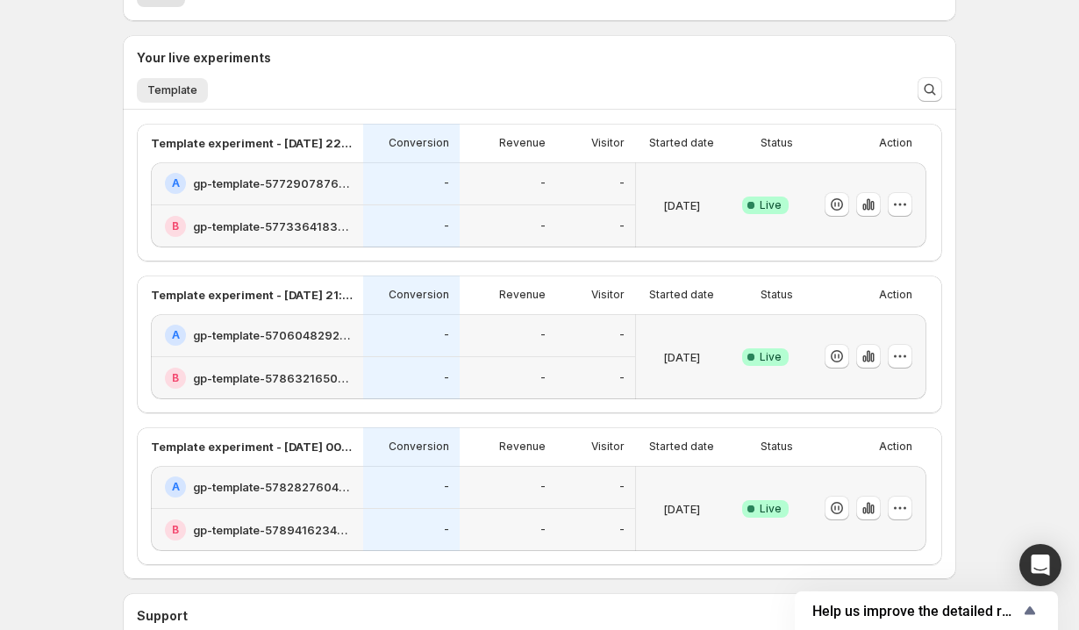
scroll to position [369, 0]
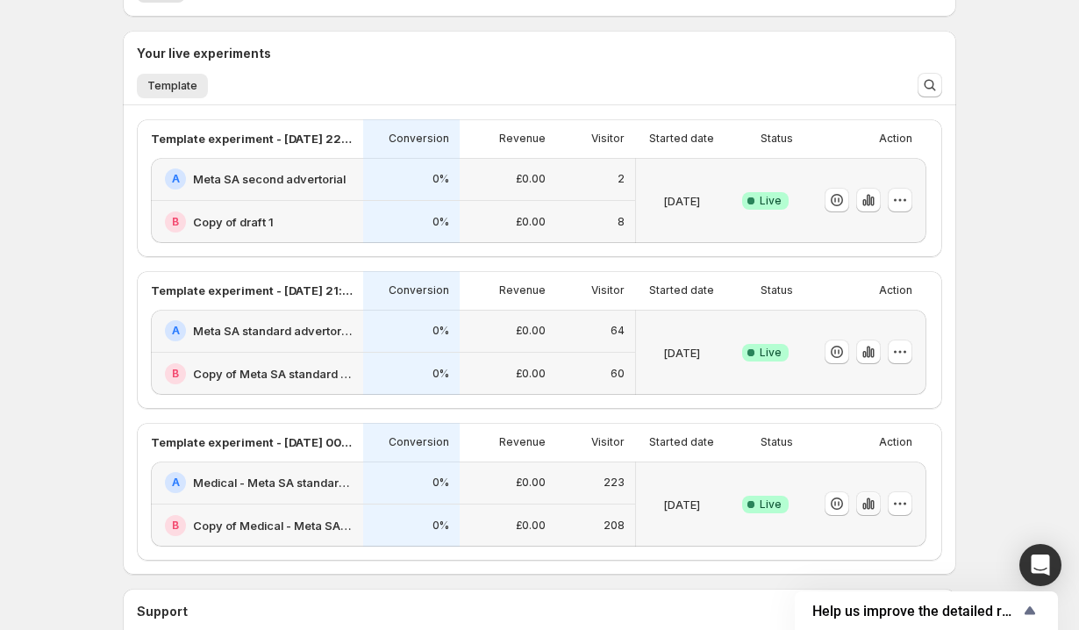
click at [868, 502] on icon "button" at bounding box center [869, 504] width 18 height 18
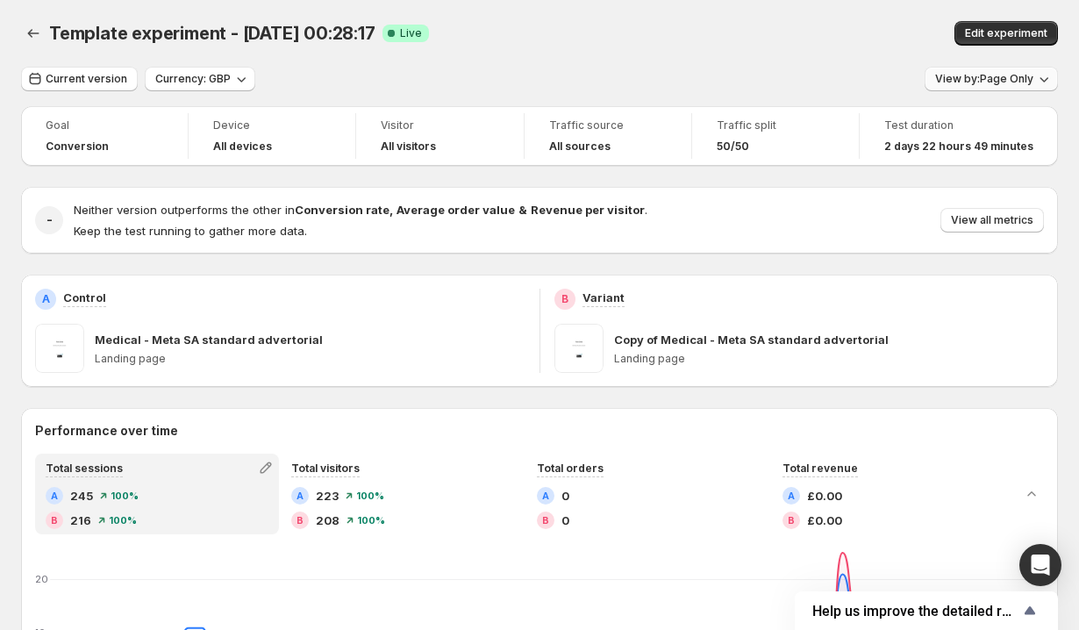
click at [972, 80] on span "View by: Page Only" at bounding box center [984, 79] width 98 height 14
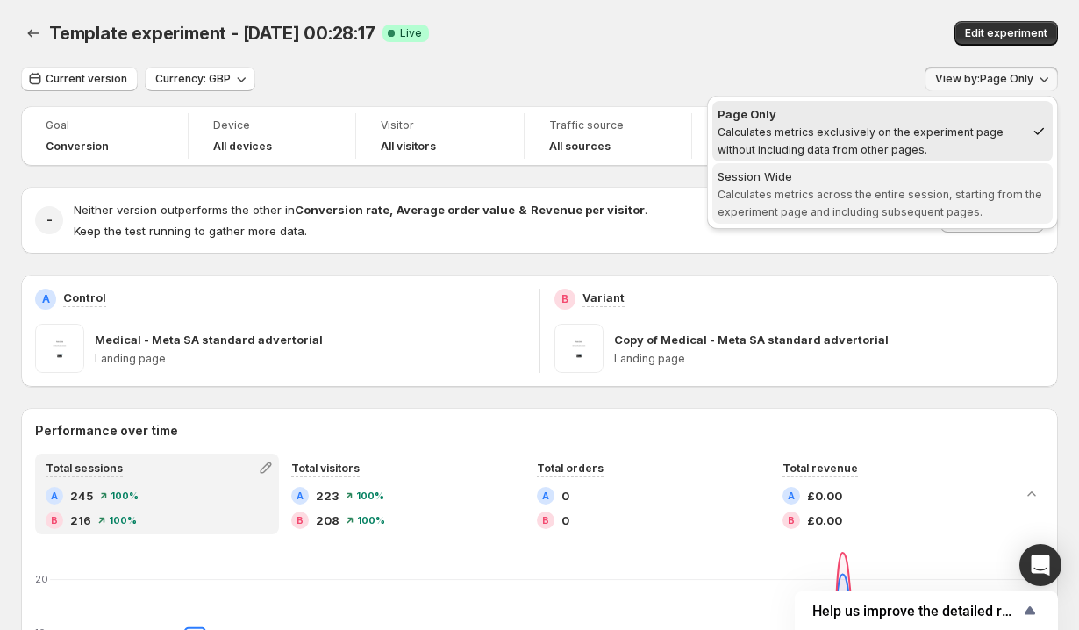
click at [840, 192] on span "Calculates metrics across the entire session, starting from the experiment page…" at bounding box center [880, 203] width 325 height 31
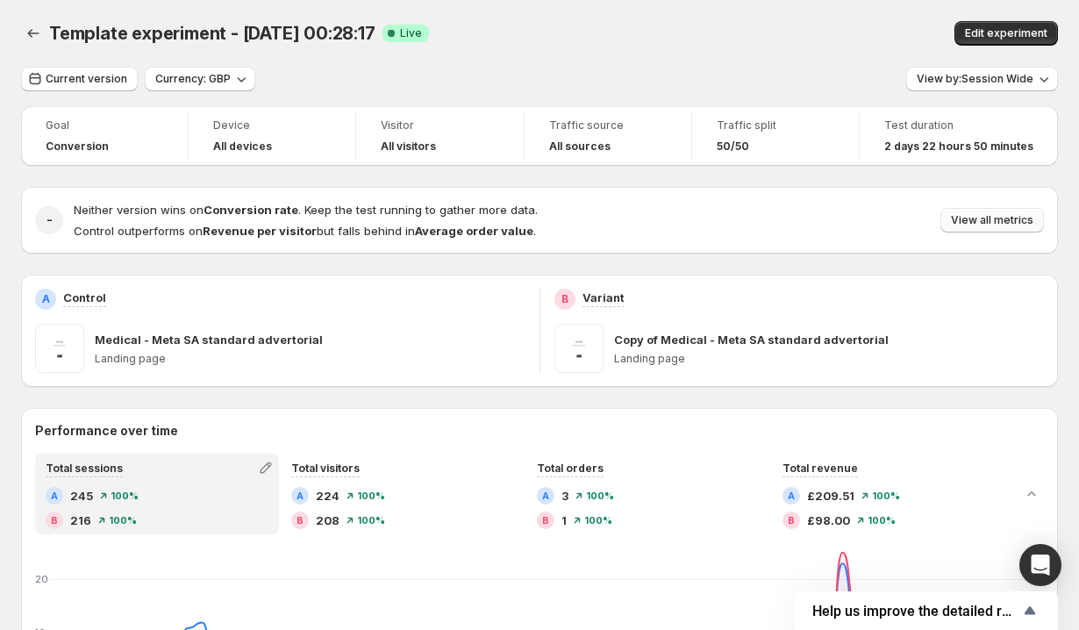
click at [972, 219] on span "View all metrics" at bounding box center [992, 220] width 82 height 14
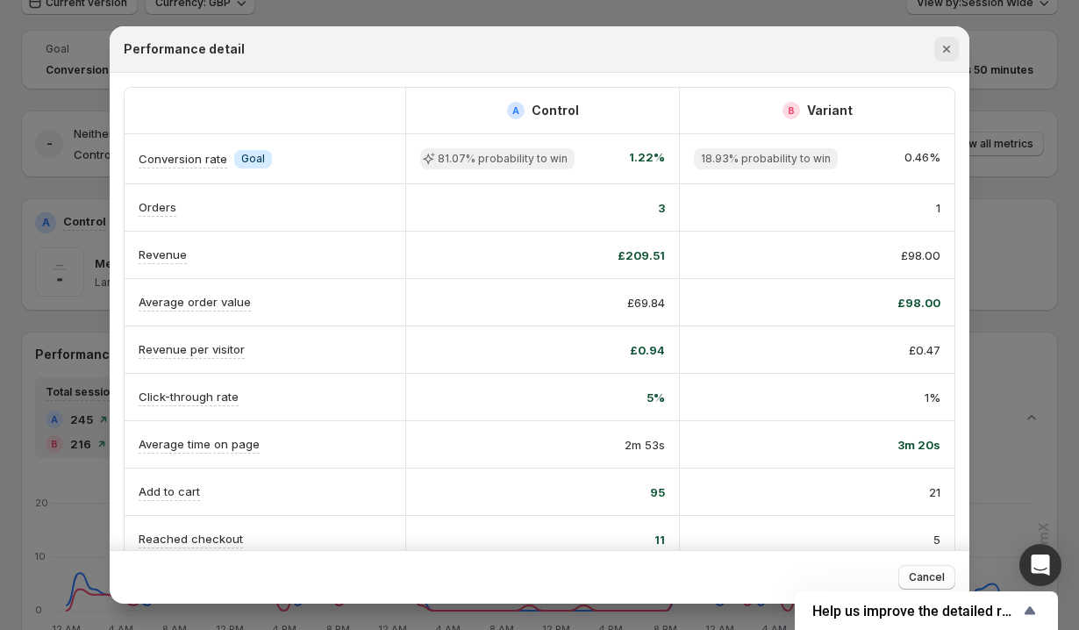
click at [947, 45] on icon "Close" at bounding box center [947, 49] width 18 height 18
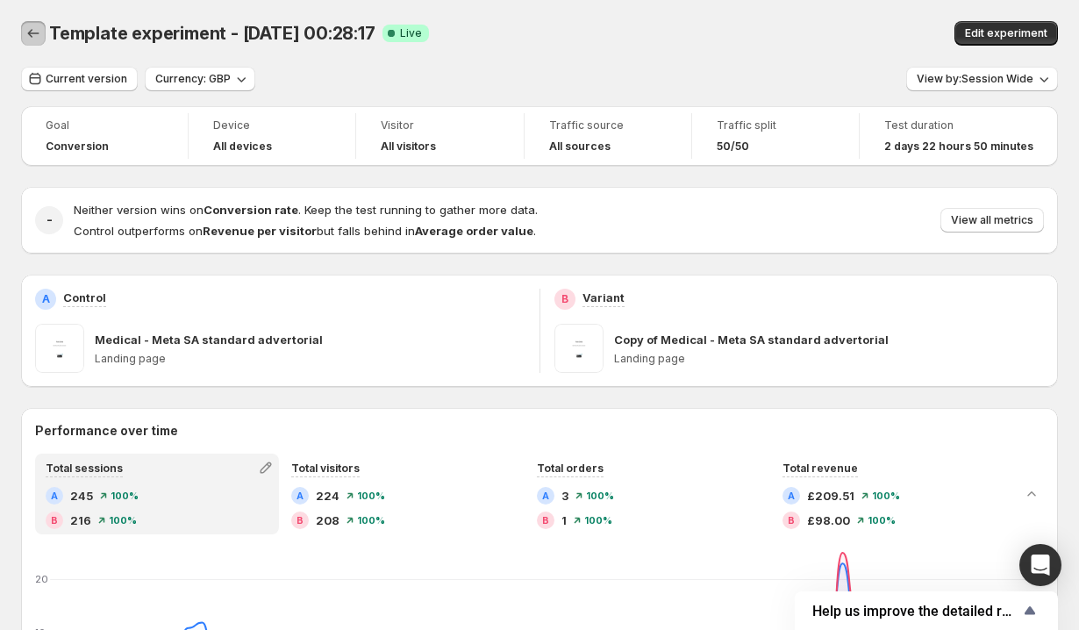
click at [39, 40] on icon "Back" at bounding box center [34, 34] width 18 height 18
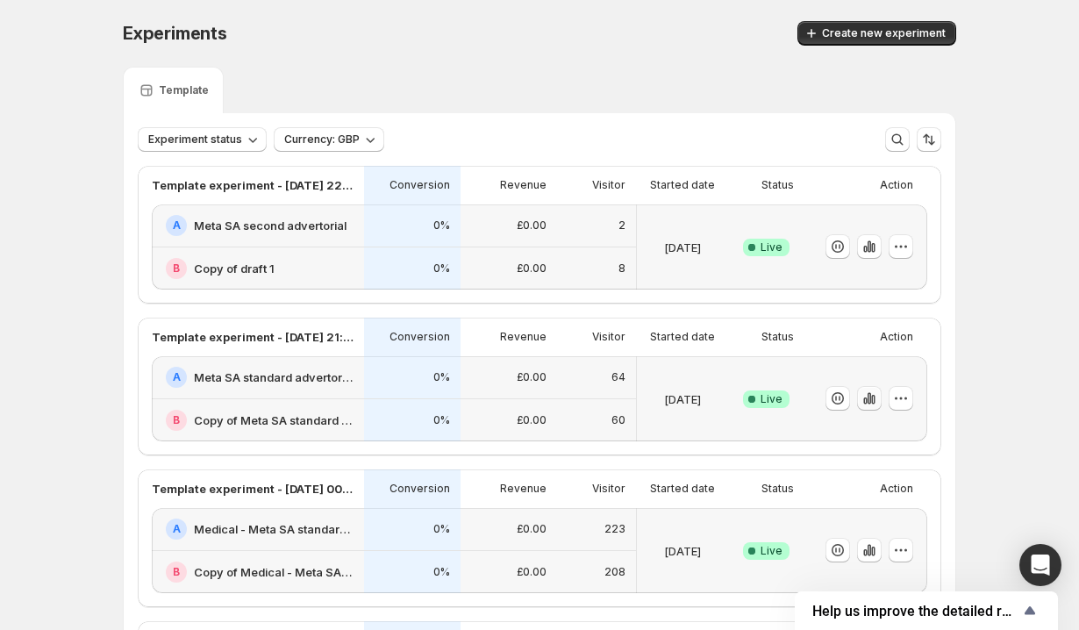
click at [864, 399] on icon "button" at bounding box center [865, 400] width 4 height 7
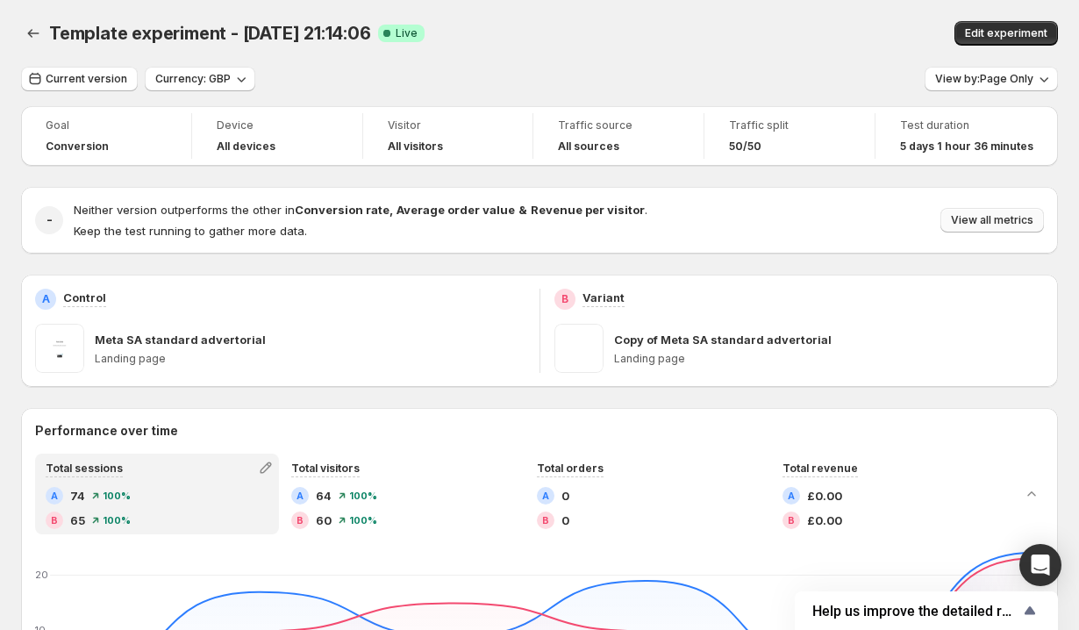
click at [982, 230] on button "View all metrics" at bounding box center [992, 220] width 104 height 25
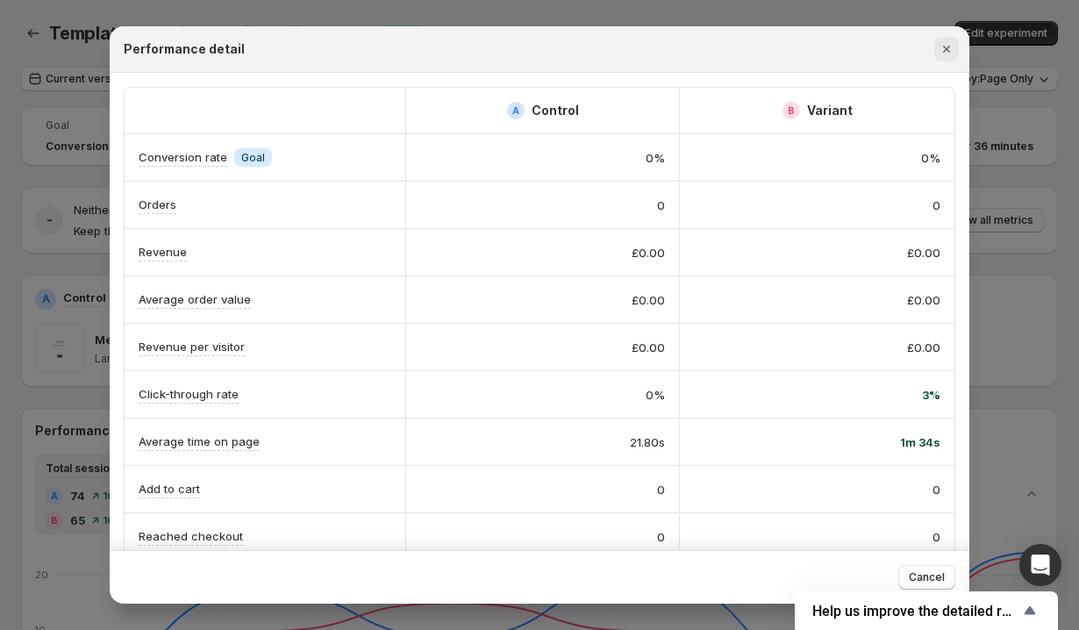
click at [950, 44] on icon "Close" at bounding box center [947, 49] width 18 height 18
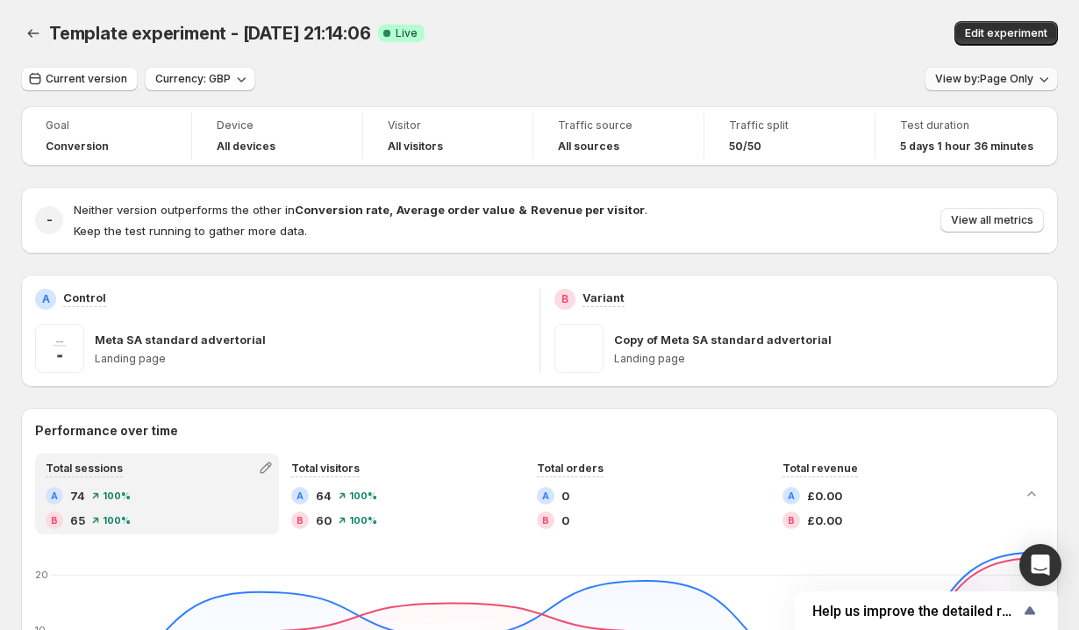
click at [960, 82] on span "View by: Page Only" at bounding box center [984, 79] width 98 height 14
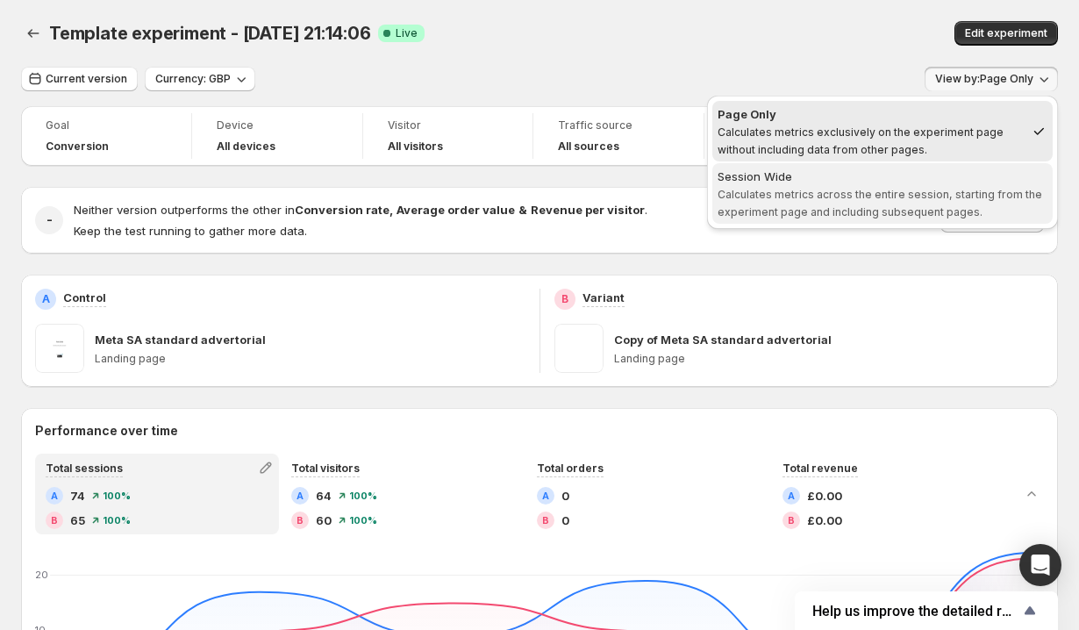
click at [879, 186] on span "Session Wide Calculates metrics across the entire session, starting from the ex…" at bounding box center [883, 193] width 330 height 51
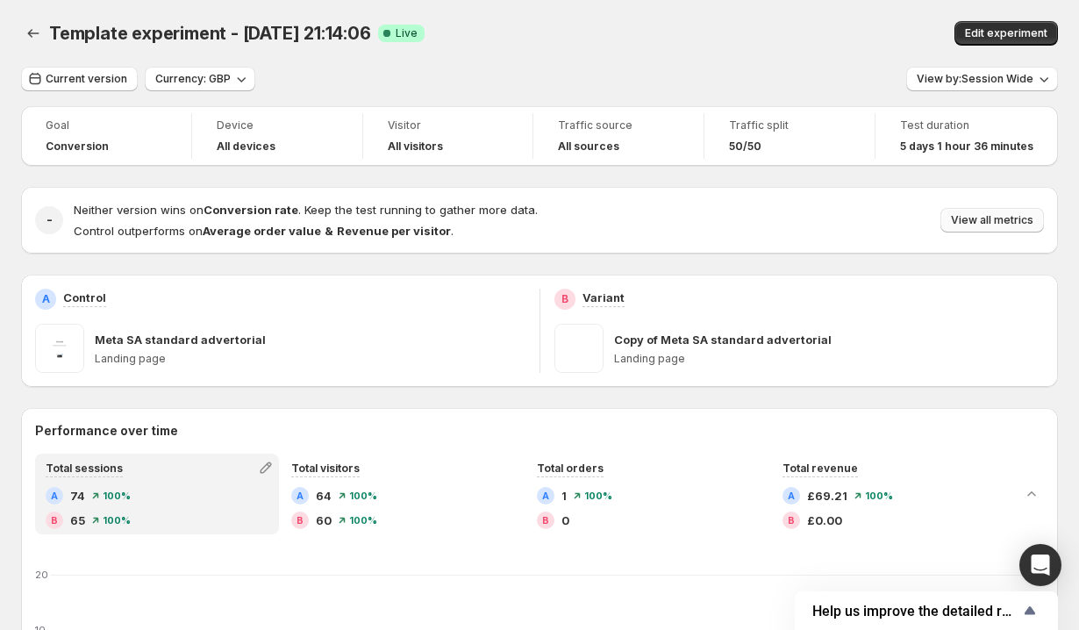
click at [978, 219] on span "View all metrics" at bounding box center [992, 220] width 82 height 14
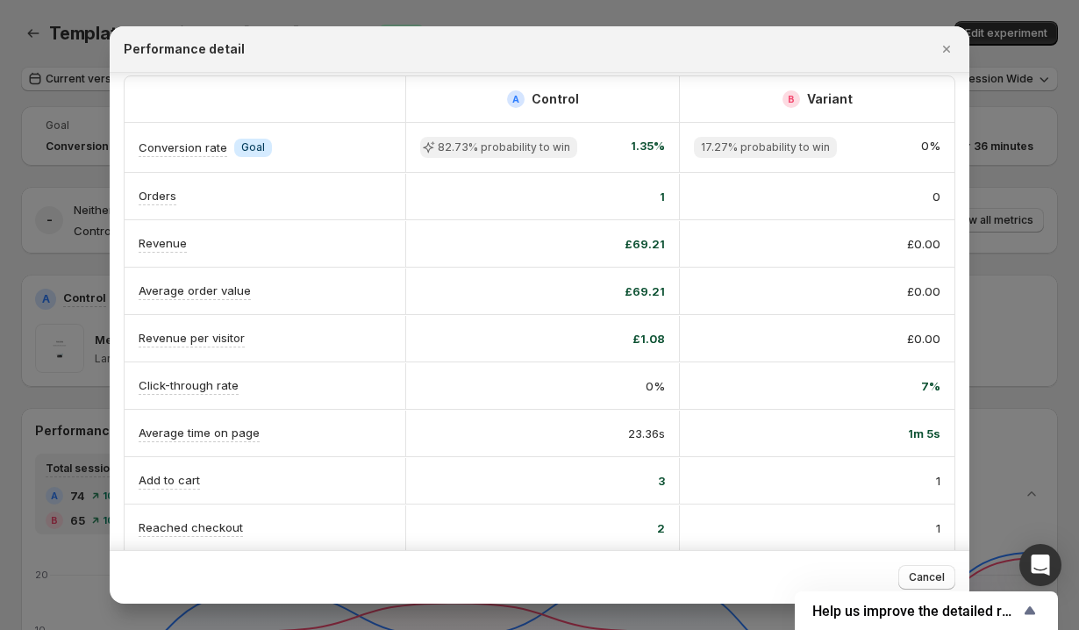
scroll to position [18, 0]
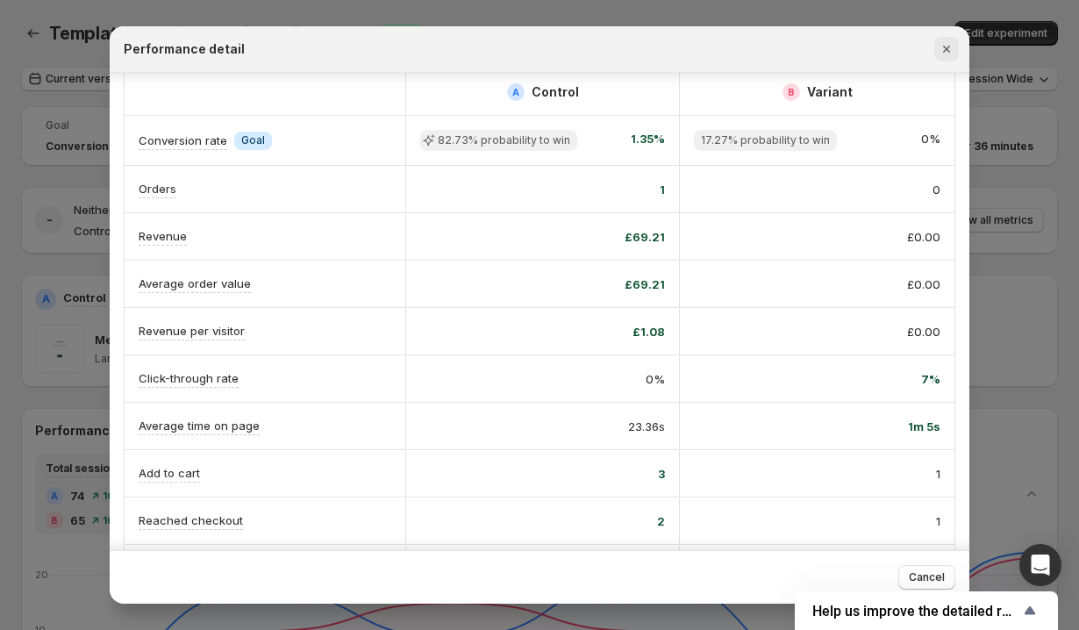
click at [945, 56] on icon "Close" at bounding box center [947, 49] width 18 height 18
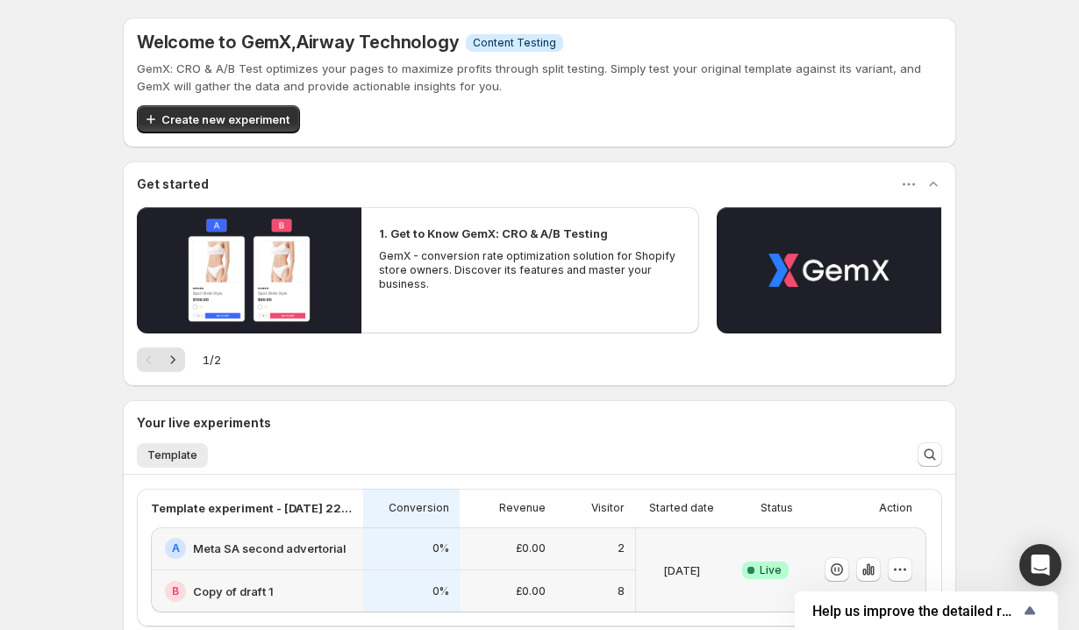
scroll to position [505, 0]
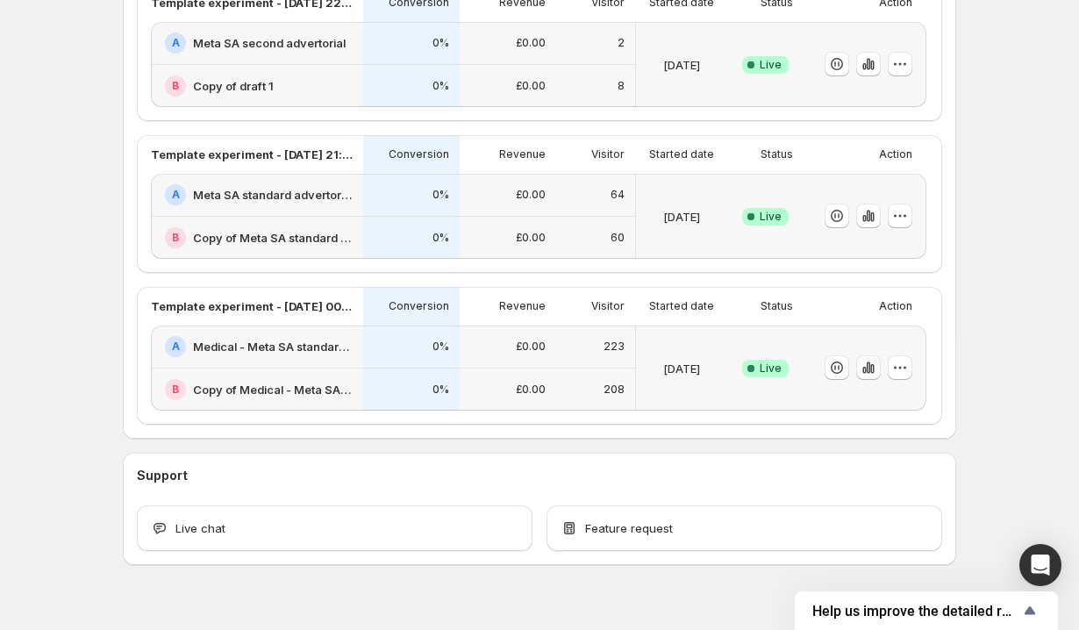
click at [867, 374] on icon "button" at bounding box center [869, 368] width 18 height 18
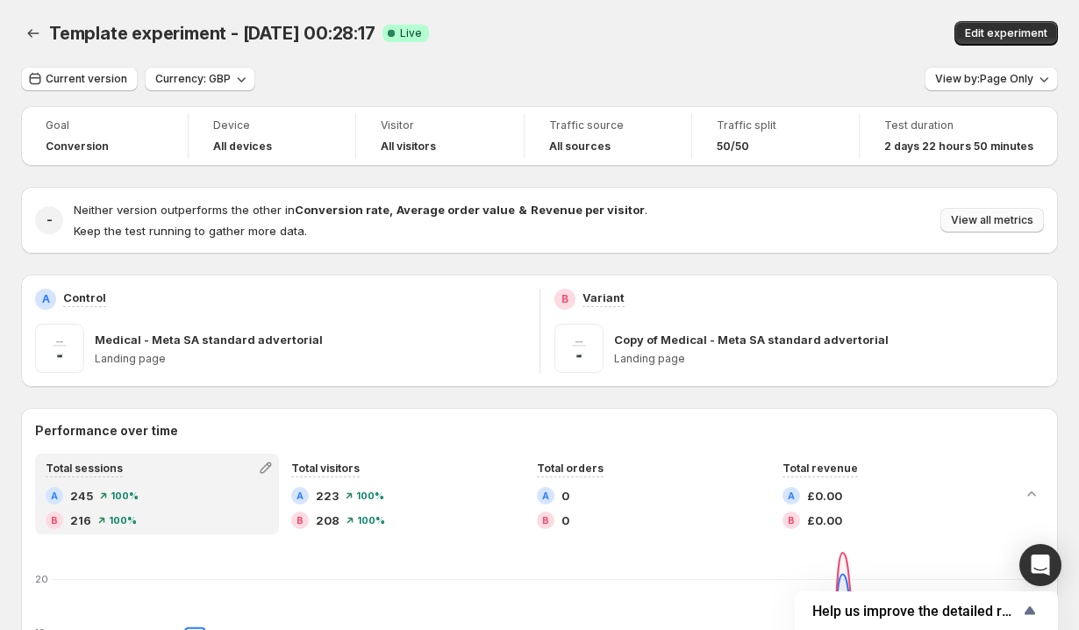
click at [998, 221] on span "View all metrics" at bounding box center [992, 220] width 82 height 14
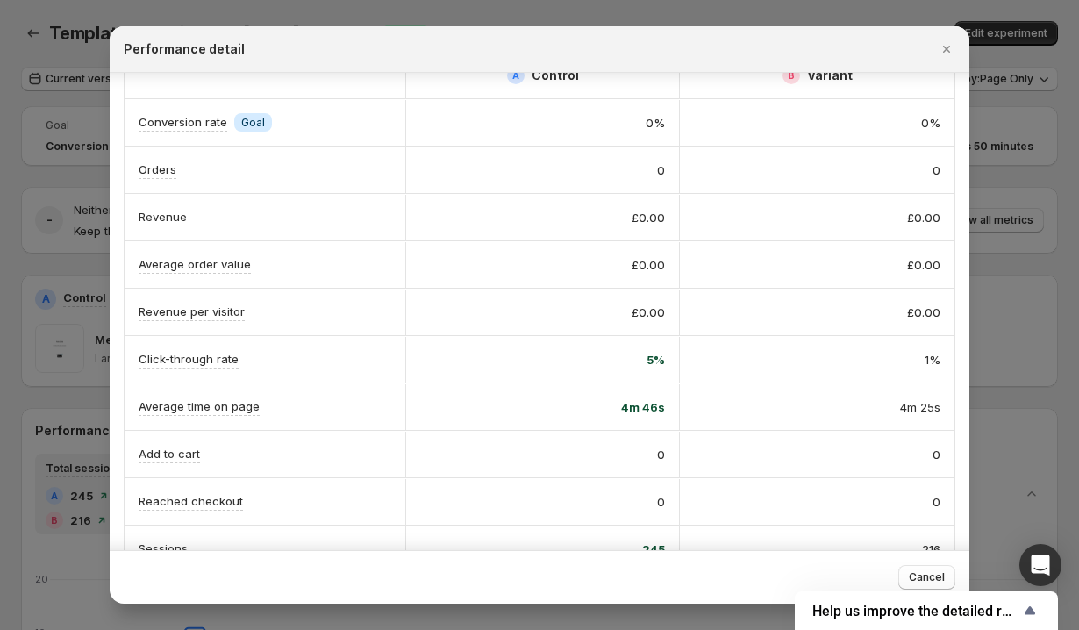
scroll to position [38, 0]
click at [948, 50] on icon "Close" at bounding box center [946, 49] width 7 height 7
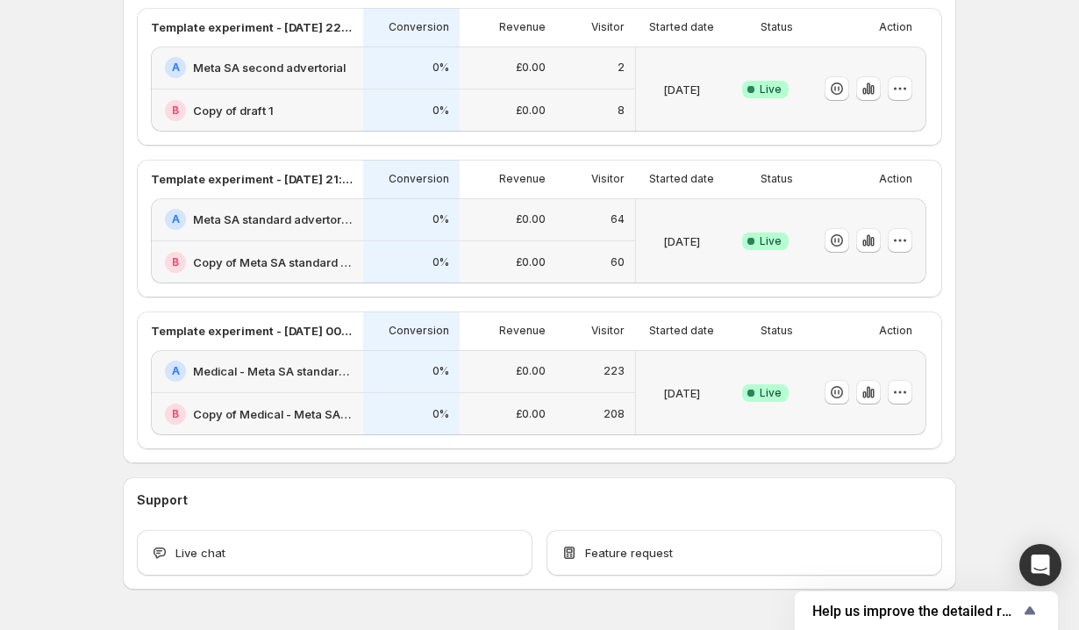
scroll to position [508, 0]
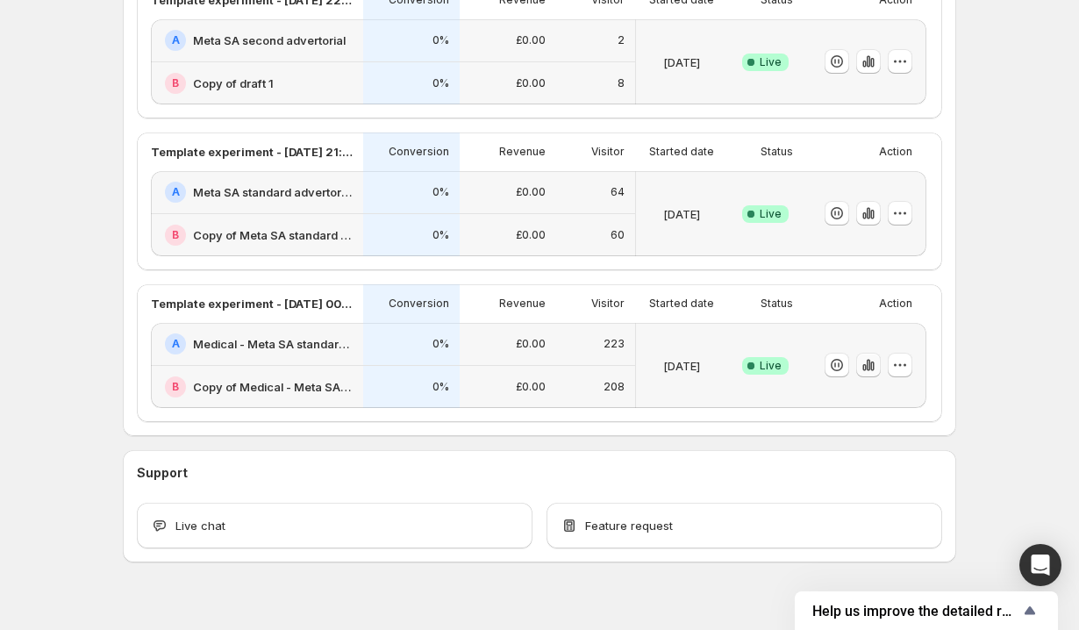
click at [868, 372] on icon "button" at bounding box center [869, 365] width 18 height 18
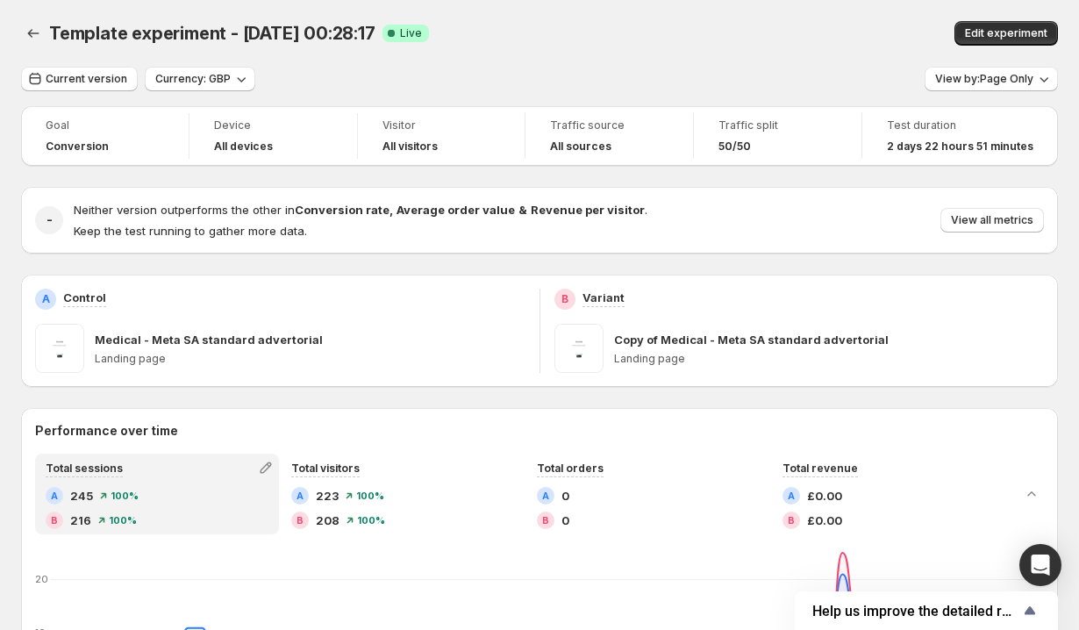
click at [1023, 48] on div "Template experiment - Aug 8, 00:28:17. This page is ready Template experiment -…" at bounding box center [539, 33] width 1037 height 67
click at [1019, 40] on button "Edit experiment" at bounding box center [1006, 33] width 104 height 25
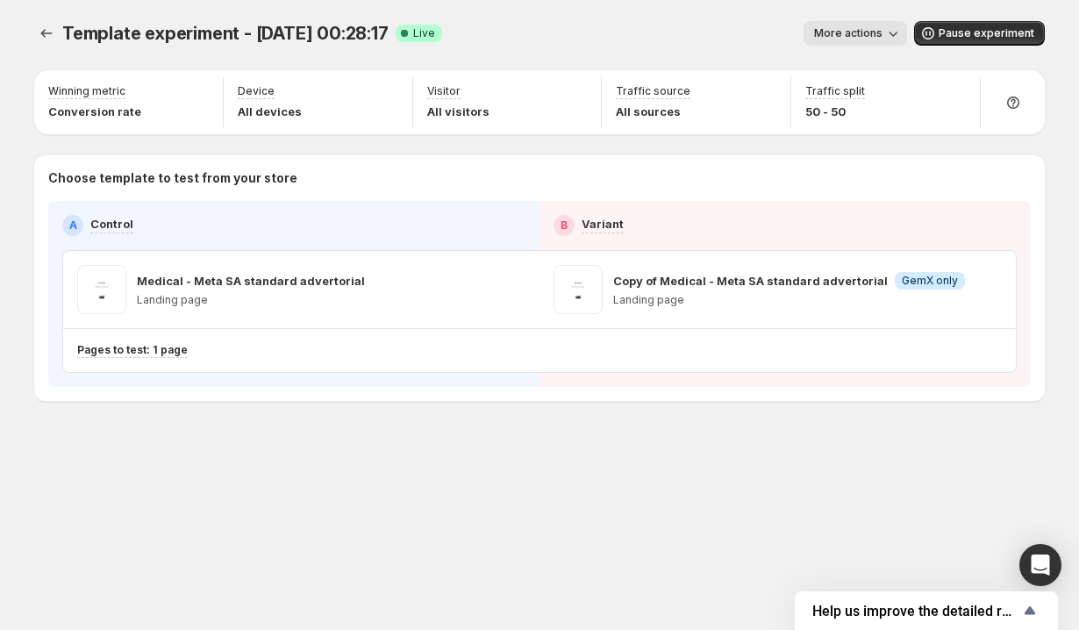
click at [882, 32] on span "More actions" at bounding box center [848, 33] width 68 height 14
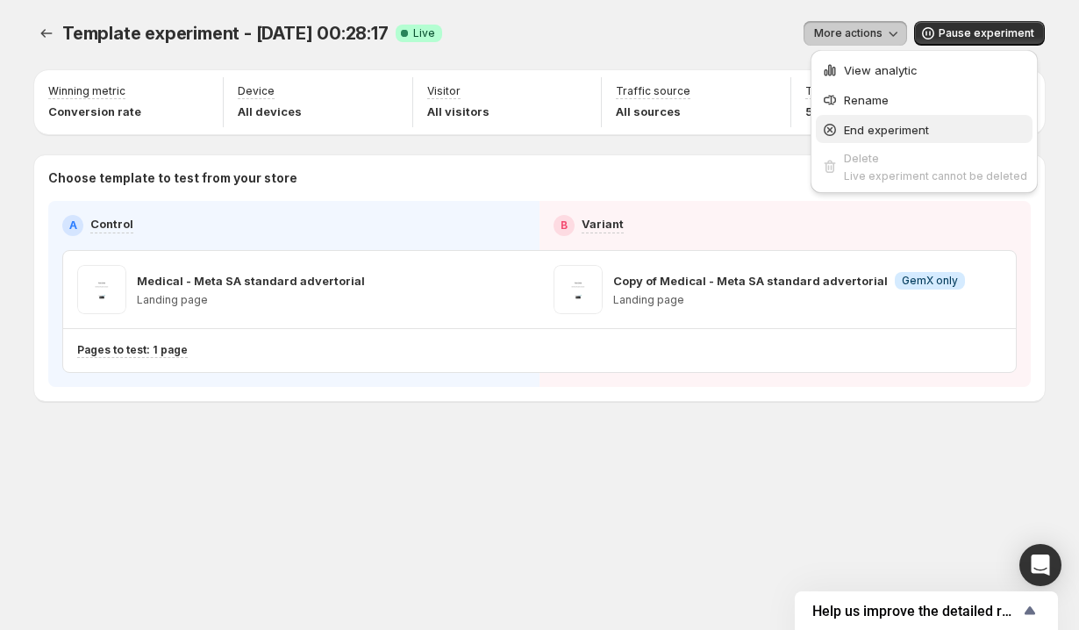
click at [849, 129] on span "End experiment" at bounding box center [886, 130] width 85 height 14
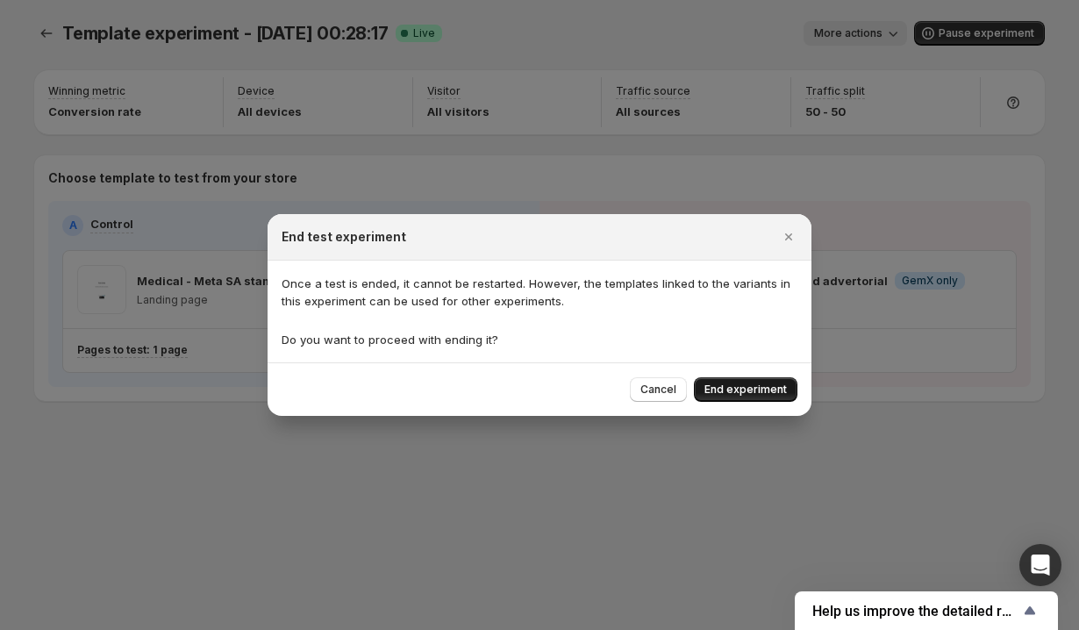
click at [758, 389] on span "End experiment" at bounding box center [745, 389] width 82 height 14
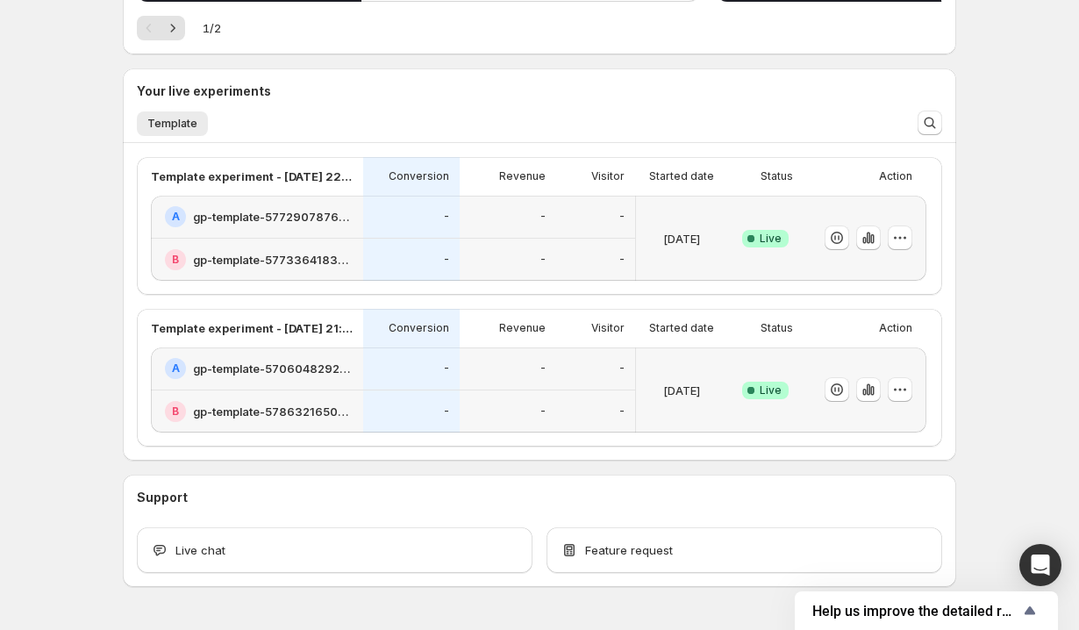
scroll to position [368, 0]
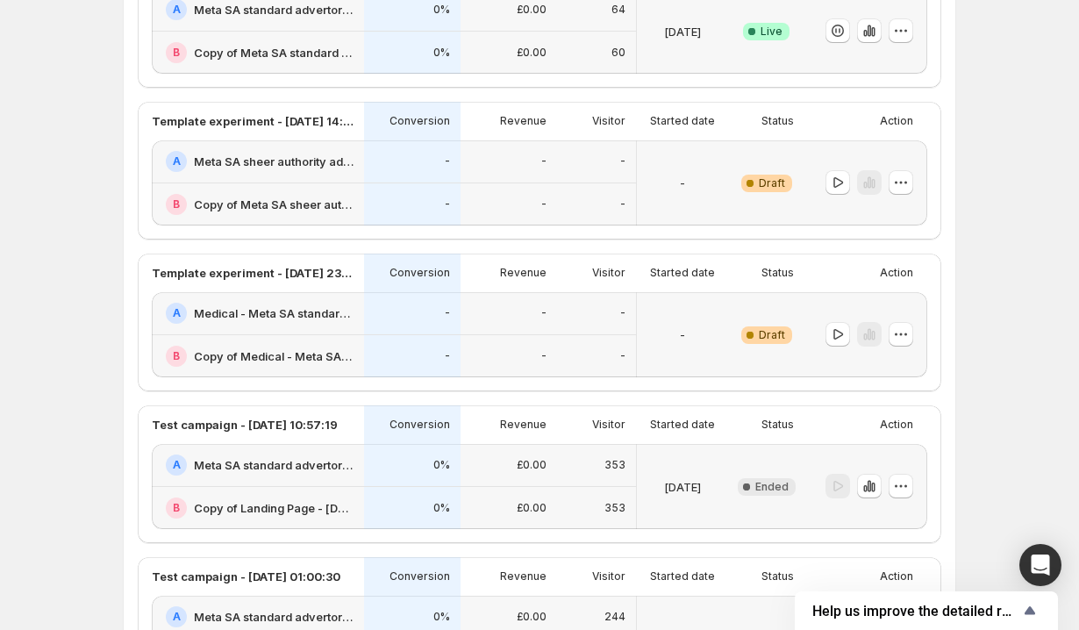
scroll to position [290, 0]
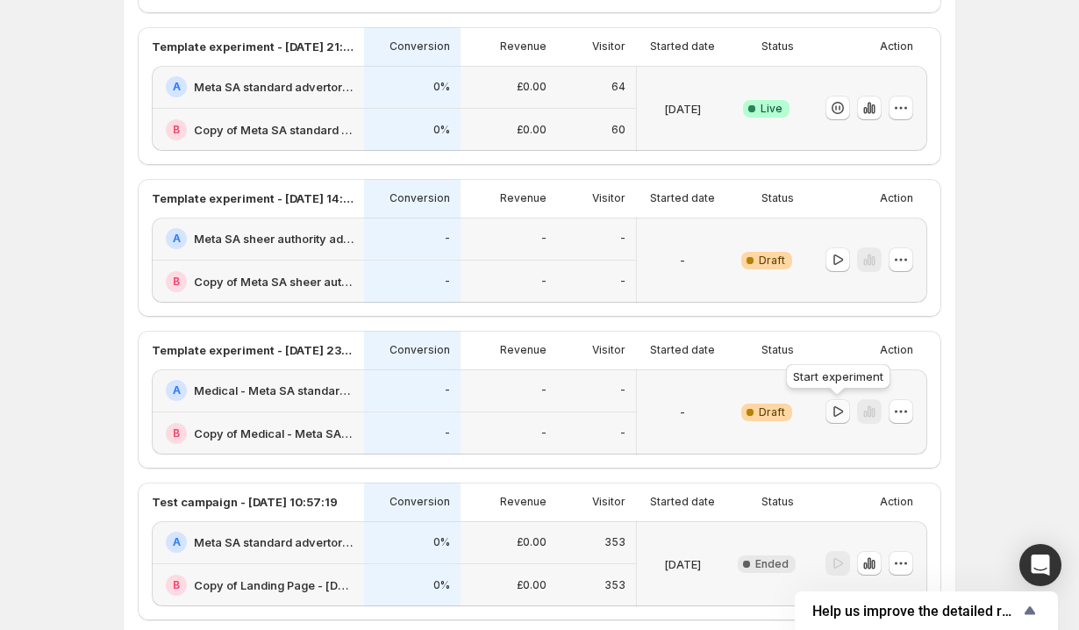
click at [836, 415] on icon "button" at bounding box center [838, 411] width 10 height 11
